Goal: Find specific page/section: Find specific page/section

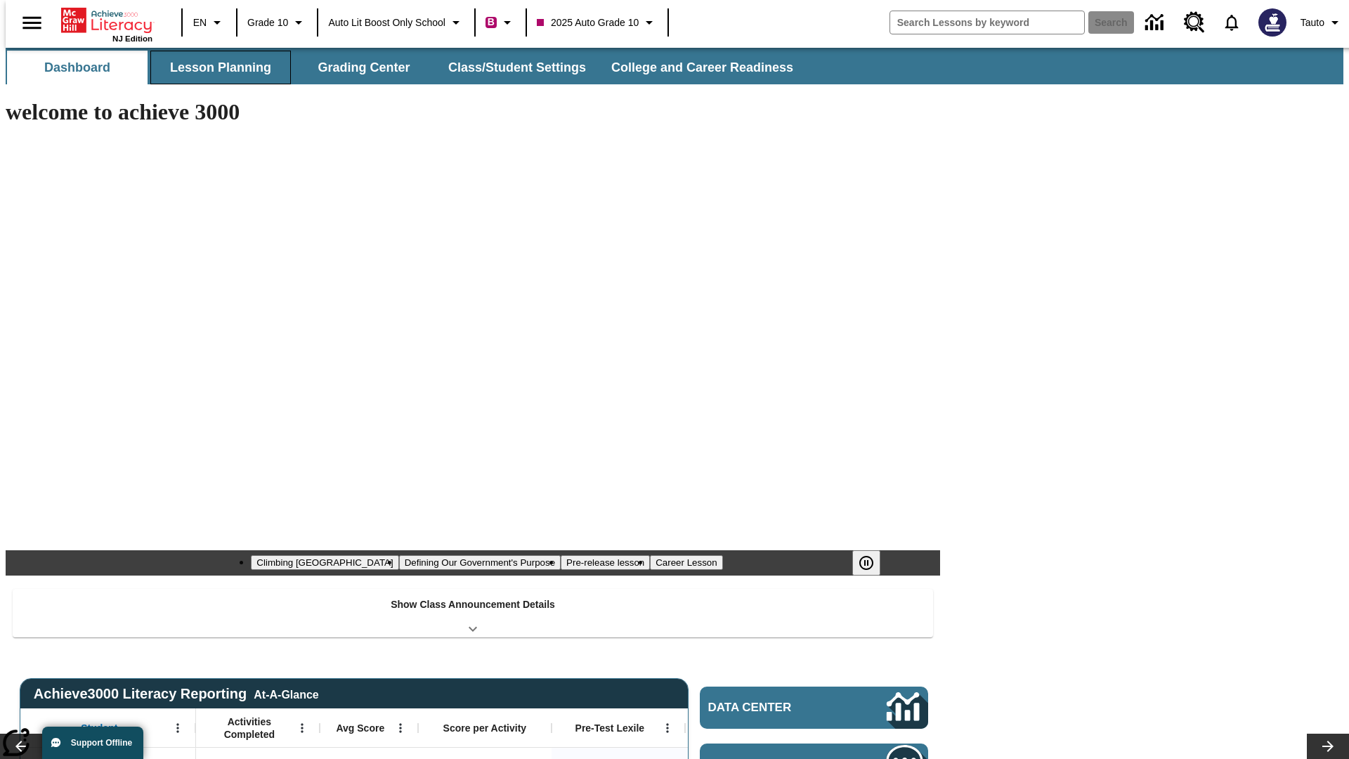
click at [215, 67] on button "Lesson Planning" at bounding box center [220, 68] width 140 height 34
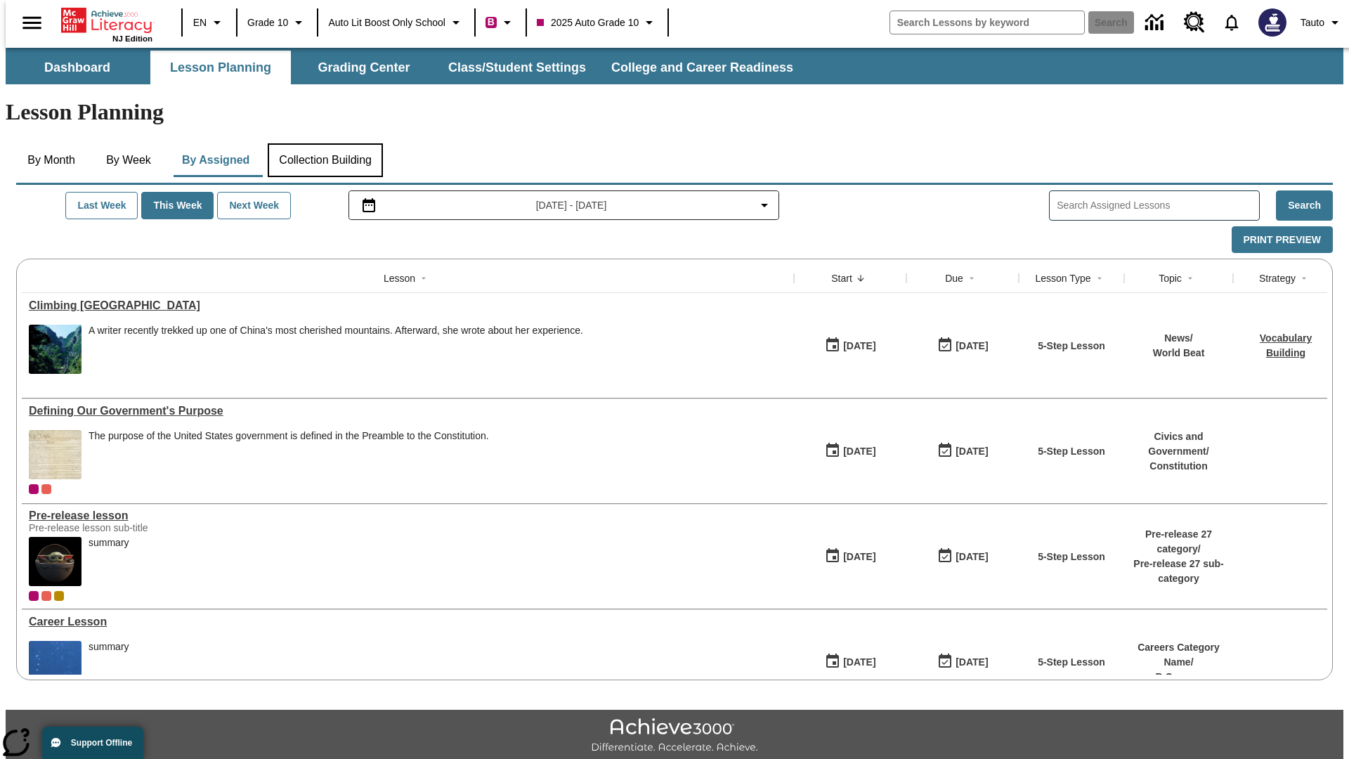
click at [324, 143] on button "Collection Building" at bounding box center [325, 160] width 115 height 34
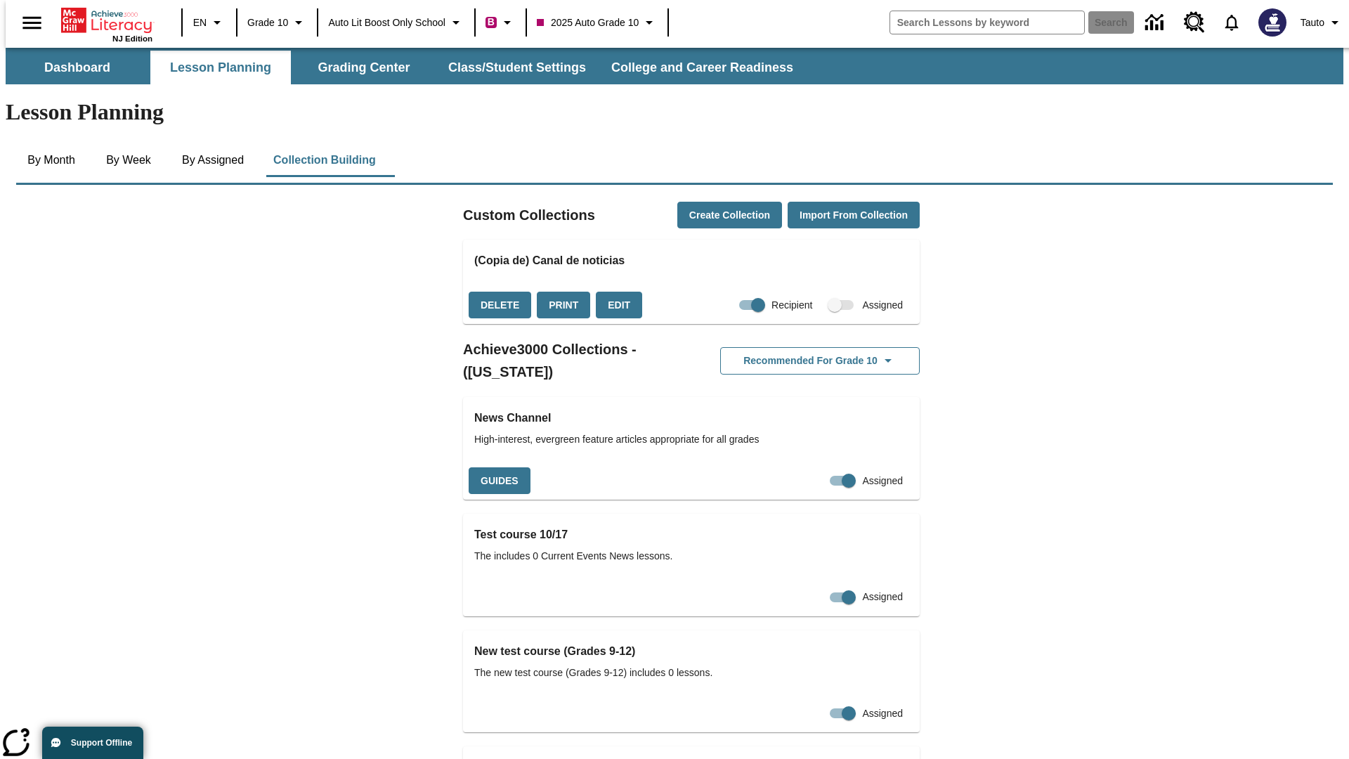
checkbox input "true"
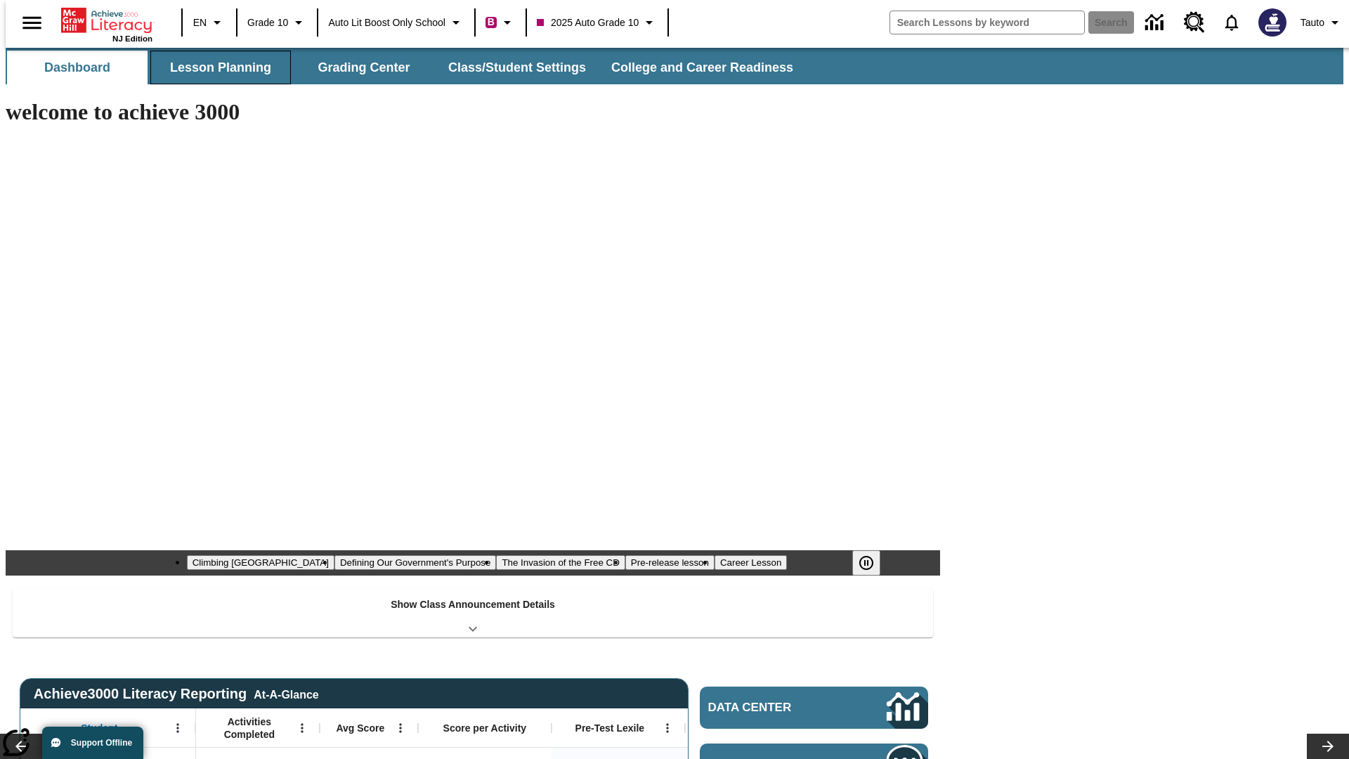
click at [215, 67] on button "Lesson Planning" at bounding box center [220, 68] width 140 height 34
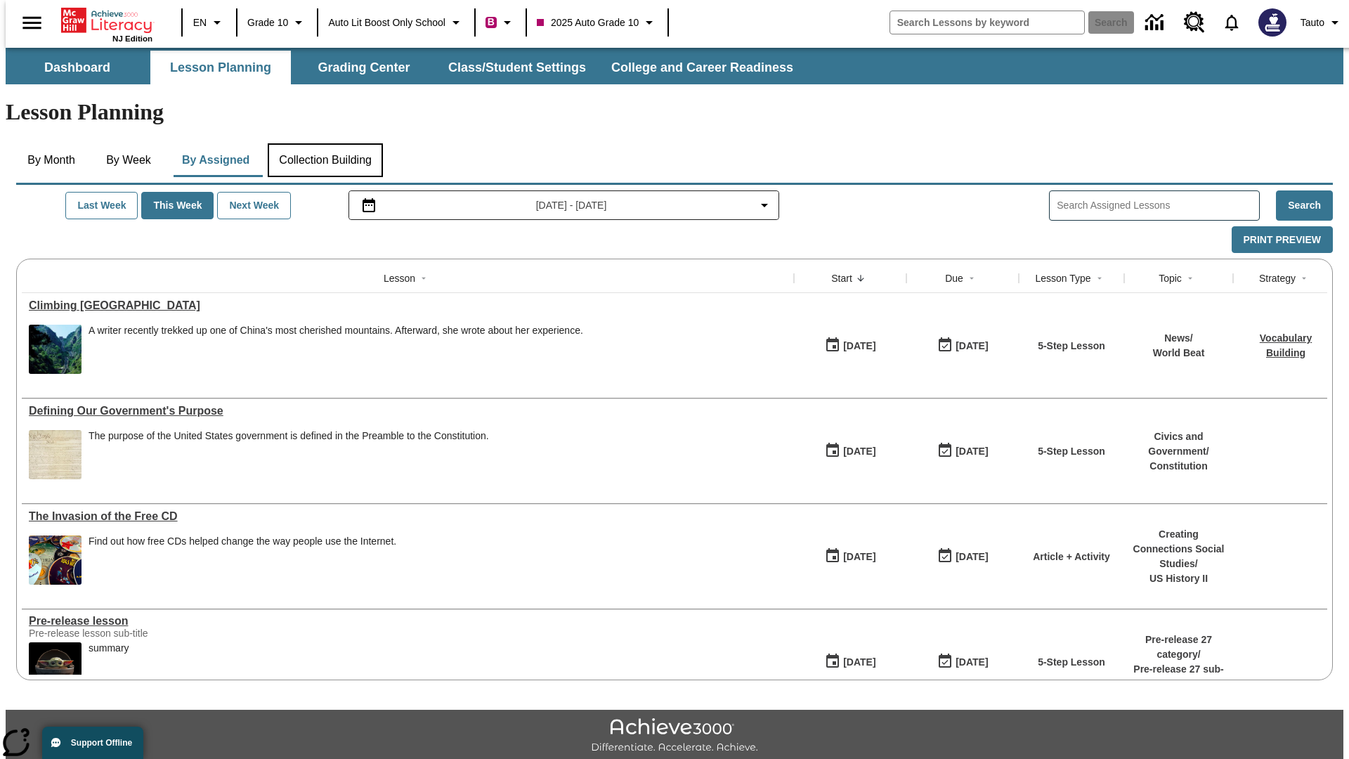
click at [324, 143] on button "Collection Building" at bounding box center [325, 160] width 115 height 34
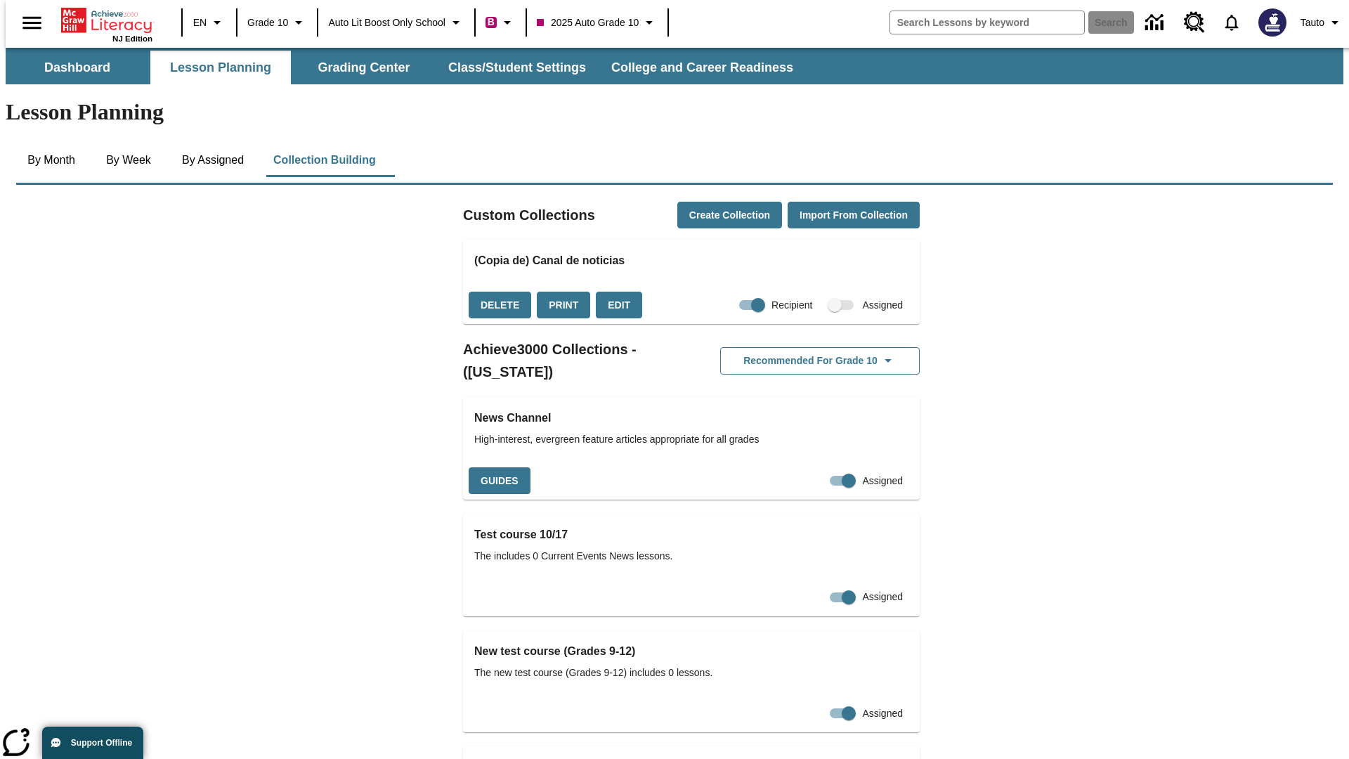
checkbox input "false"
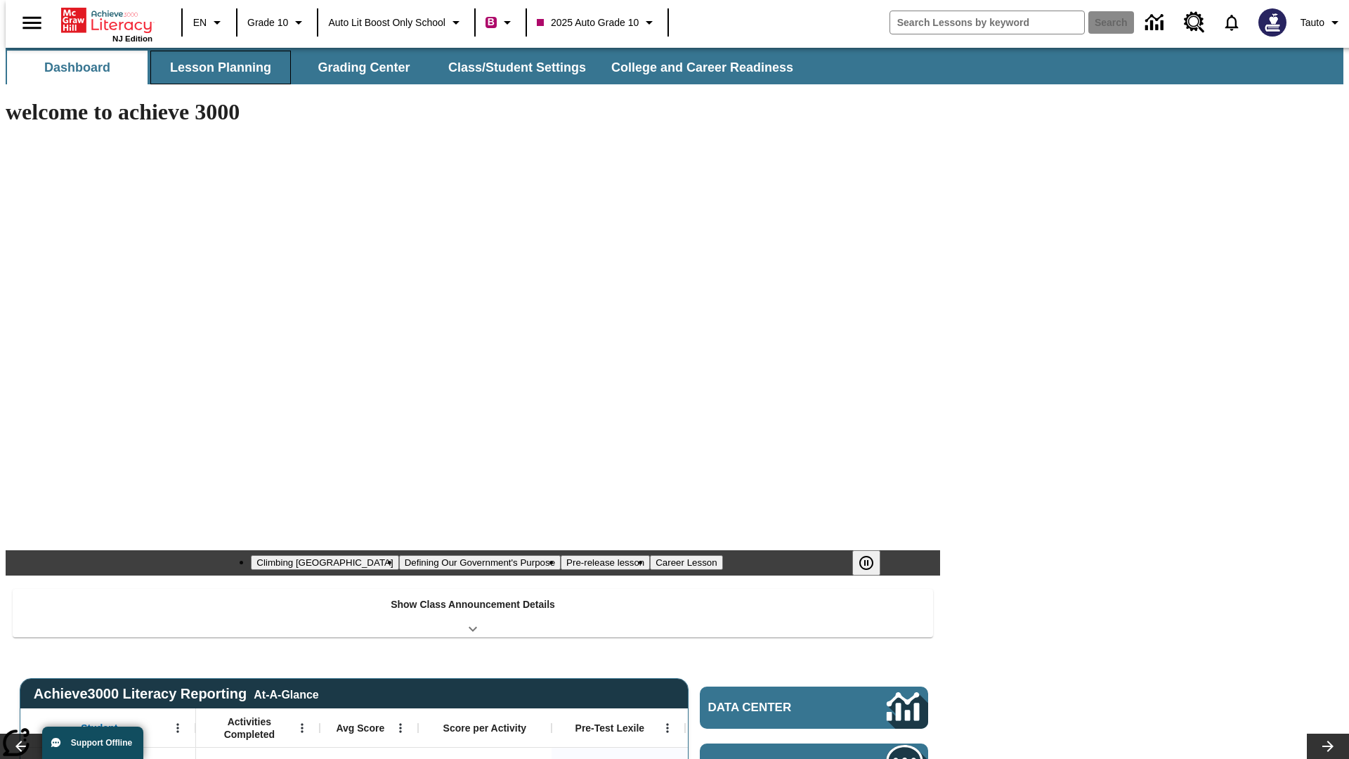
click at [215, 67] on button "Lesson Planning" at bounding box center [220, 68] width 140 height 34
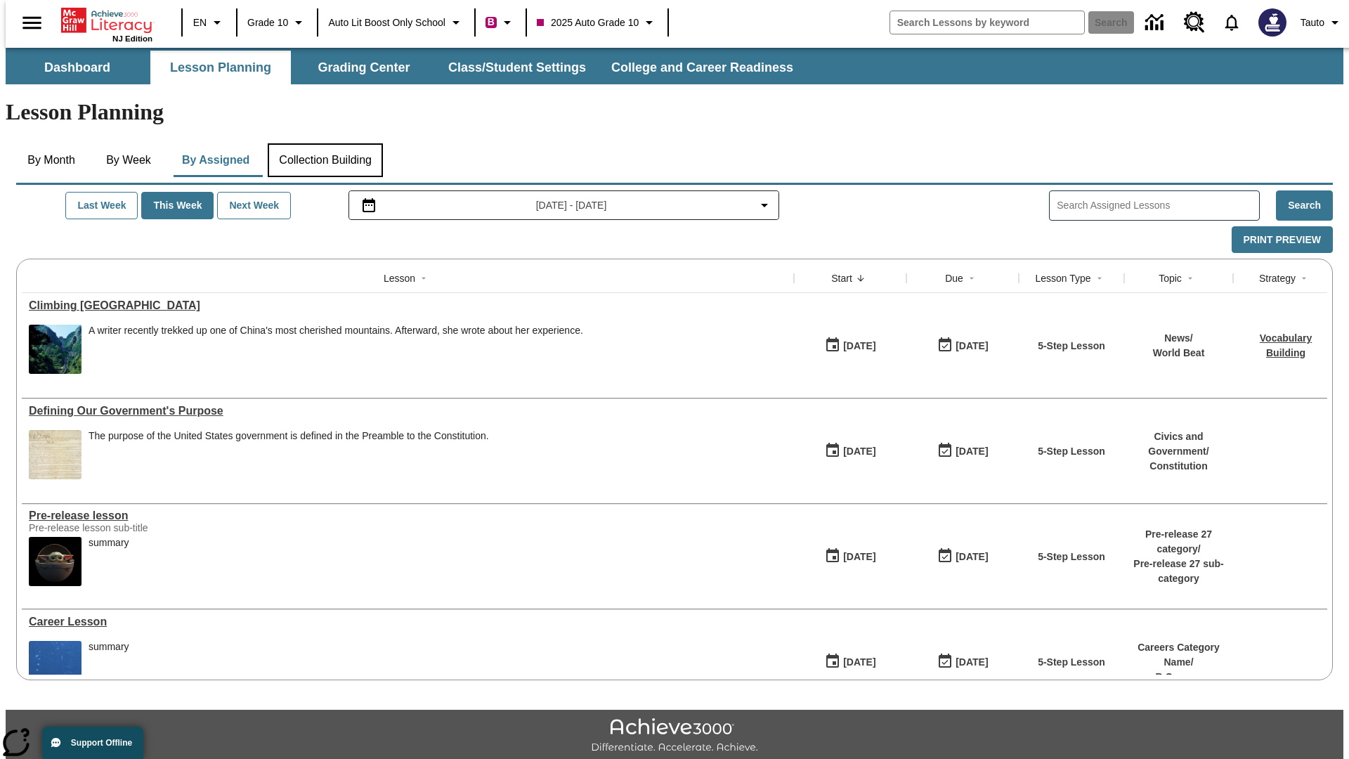
click at [324, 143] on button "Collection Building" at bounding box center [325, 160] width 115 height 34
